Goal: Information Seeking & Learning: Learn about a topic

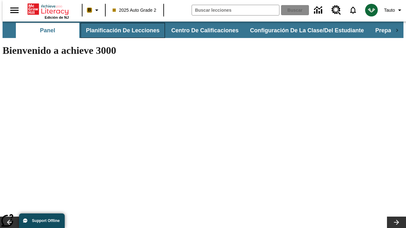
click at [119, 30] on button "Planificación de lecciones" at bounding box center [123, 30] width 84 height 15
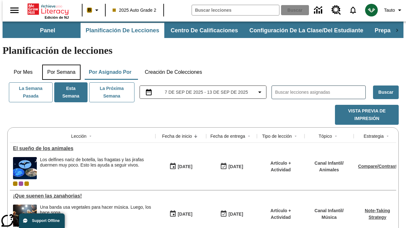
click at [59, 65] on button "Por semana" at bounding box center [61, 72] width 38 height 15
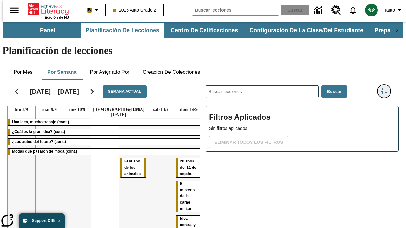
click at [387, 89] on icon "Menú lateral de filtros" at bounding box center [384, 92] width 6 height 6
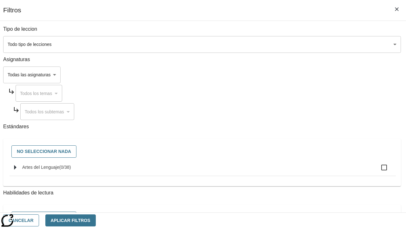
click at [280, 44] on body "[MEDICAL_DATA] al contenido principal Edición de NJ B 2025 Auto Grade 2 Buscar …" at bounding box center [203, 157] width 401 height 271
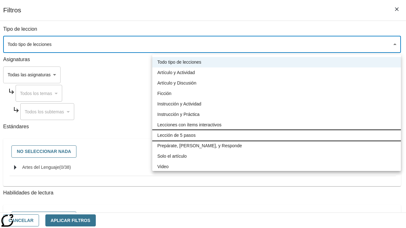
click at [277, 136] on li "Lección de 5 pasos" at bounding box center [276, 135] width 249 height 10
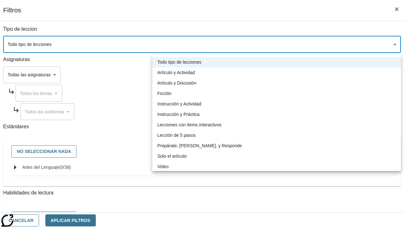
type input "1"
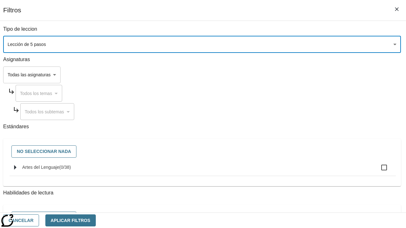
scroll to position [247, 0]
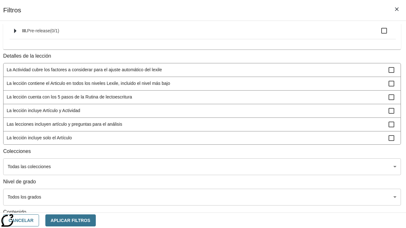
click at [279, 154] on body "[MEDICAL_DATA] al contenido principal Edición de NJ B 2025 Auto Grade 2 Buscar …" at bounding box center [203, 157] width 401 height 271
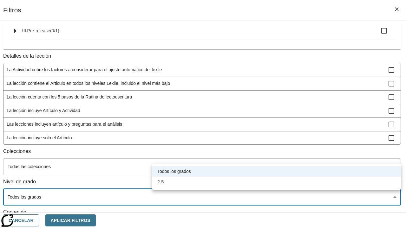
scroll to position [297, 1]
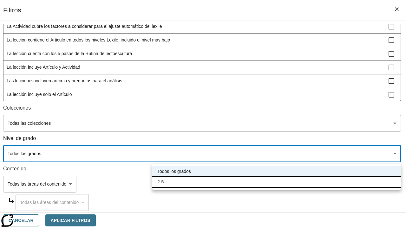
click at [277, 182] on li "2-5" at bounding box center [276, 182] width 249 height 10
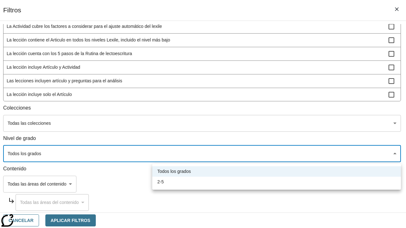
type input "1"
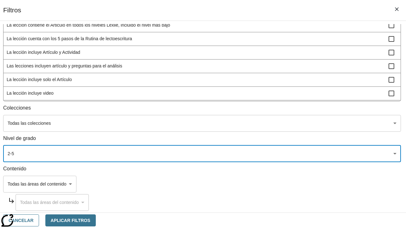
scroll to position [186, 0]
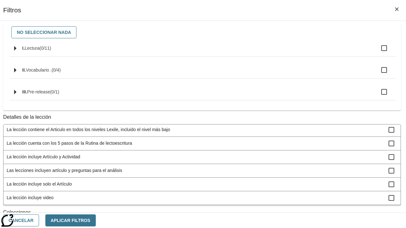
click at [279, 195] on span "La lección incluye video" at bounding box center [198, 198] width 382 height 7
checkbox input "true"
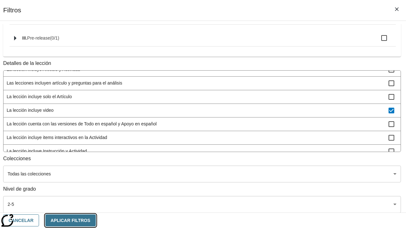
click at [96, 221] on button "Aplicar Filtros" at bounding box center [70, 221] width 50 height 12
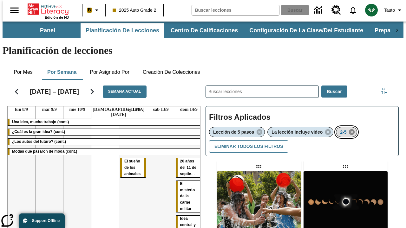
click at [353, 129] on icon "Eliminar 2-5 el ítem seleccionado del filtro" at bounding box center [351, 132] width 7 height 7
click at [387, 89] on icon "Menú lateral de filtros" at bounding box center [384, 92] width 6 height 6
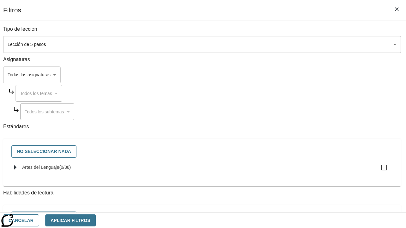
click at [59, 170] on span "Artes del Lenguaje" at bounding box center [40, 167] width 37 height 5
click at [378, 171] on input "Artes del Lenguaje ( 0 / 38 )" at bounding box center [384, 167] width 13 height 13
checkbox input "true"
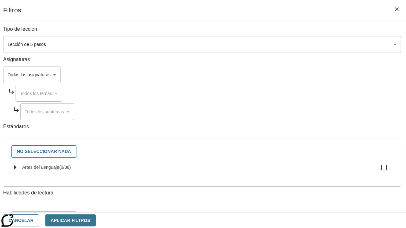
checkbox input "true"
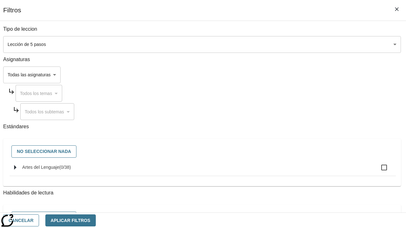
checkbox input "true"
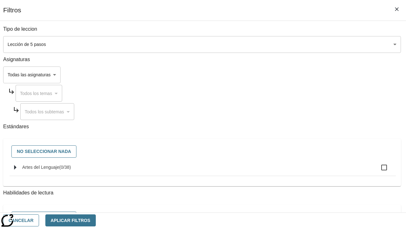
checkbox input "true"
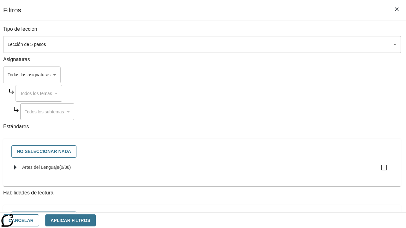
checkbox input "true"
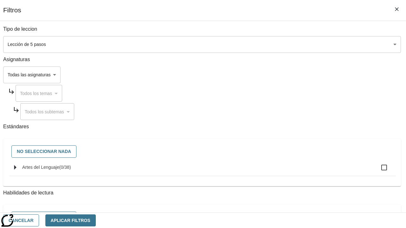
checkbox input "true"
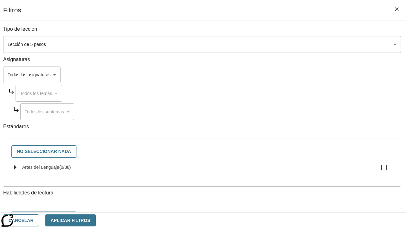
checkbox input "true"
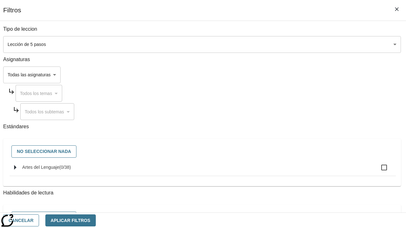
checkbox input "true"
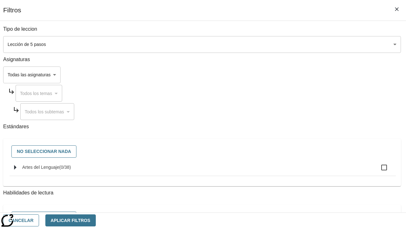
checkbox input "true"
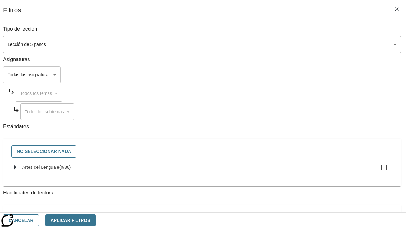
checkbox input "true"
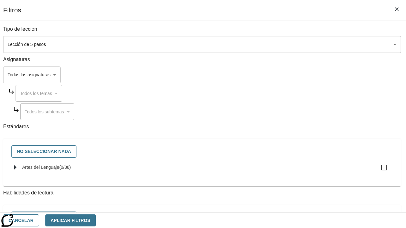
checkbox input "true"
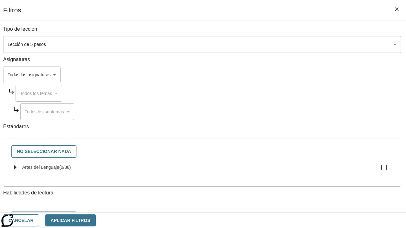
checkbox input "true"
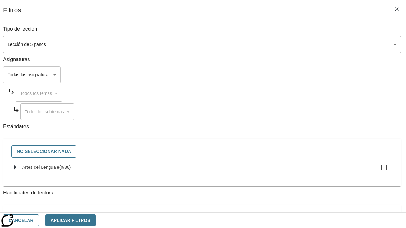
checkbox input "true"
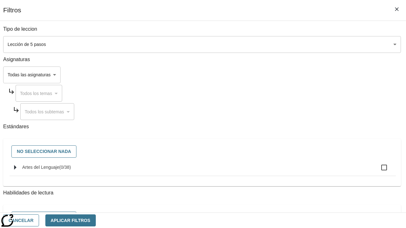
checkbox input "true"
